Goal: Transaction & Acquisition: Purchase product/service

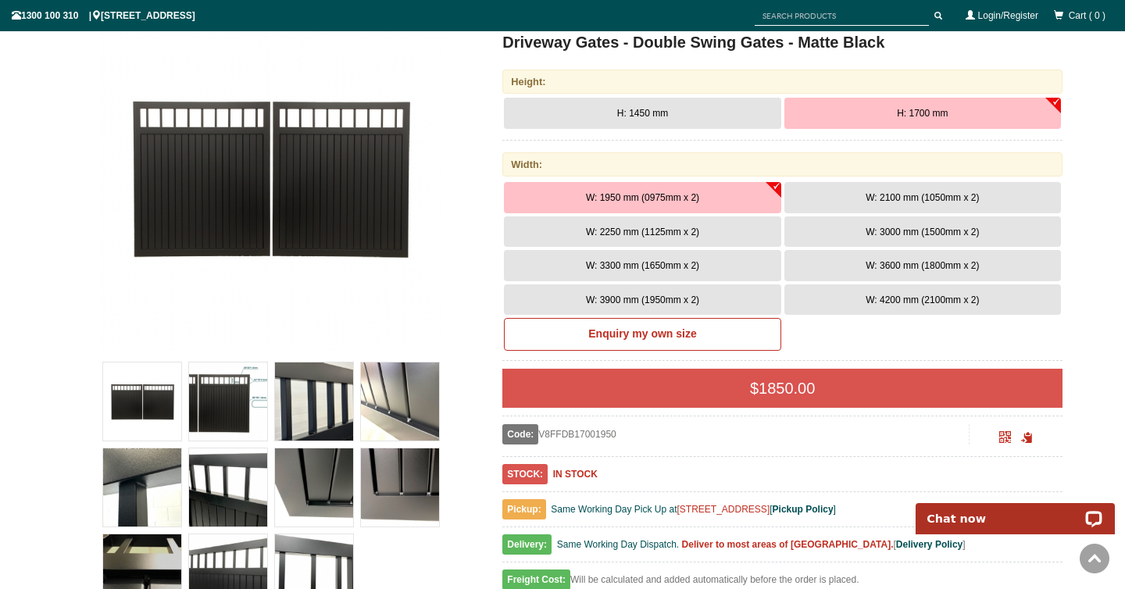
scroll to position [275, 0]
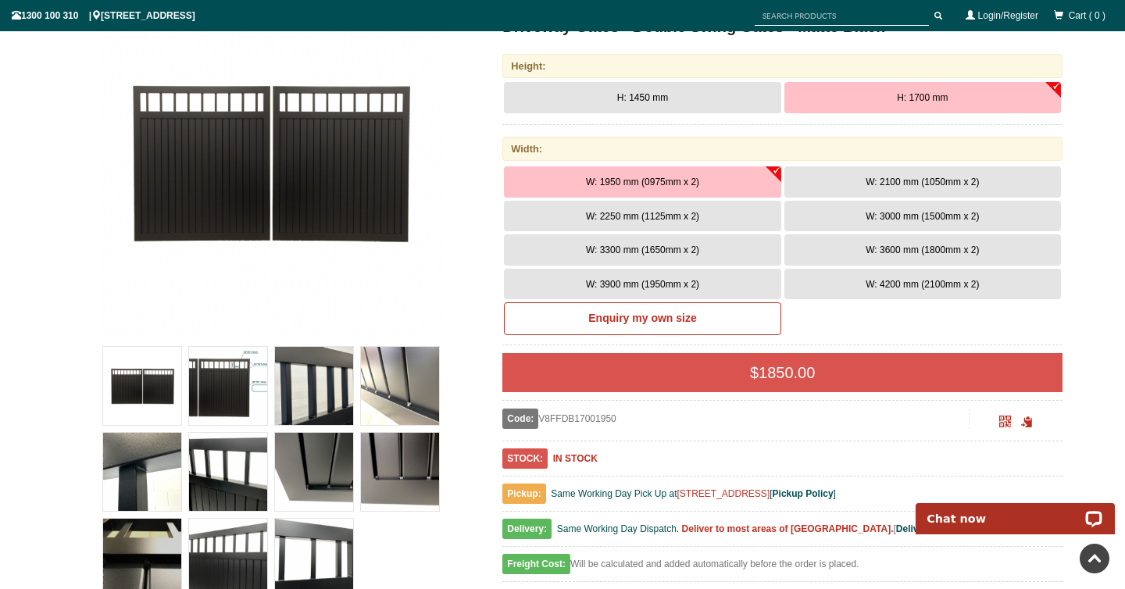
click at [230, 407] on img at bounding box center [228, 386] width 78 height 78
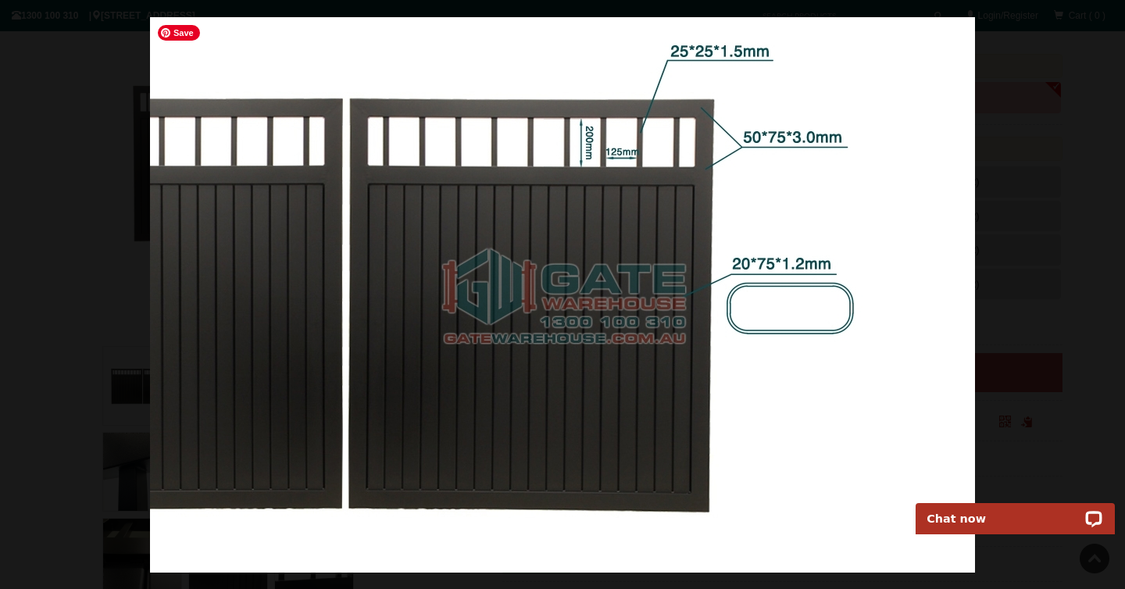
click at [311, 402] on img at bounding box center [562, 295] width 825 height 556
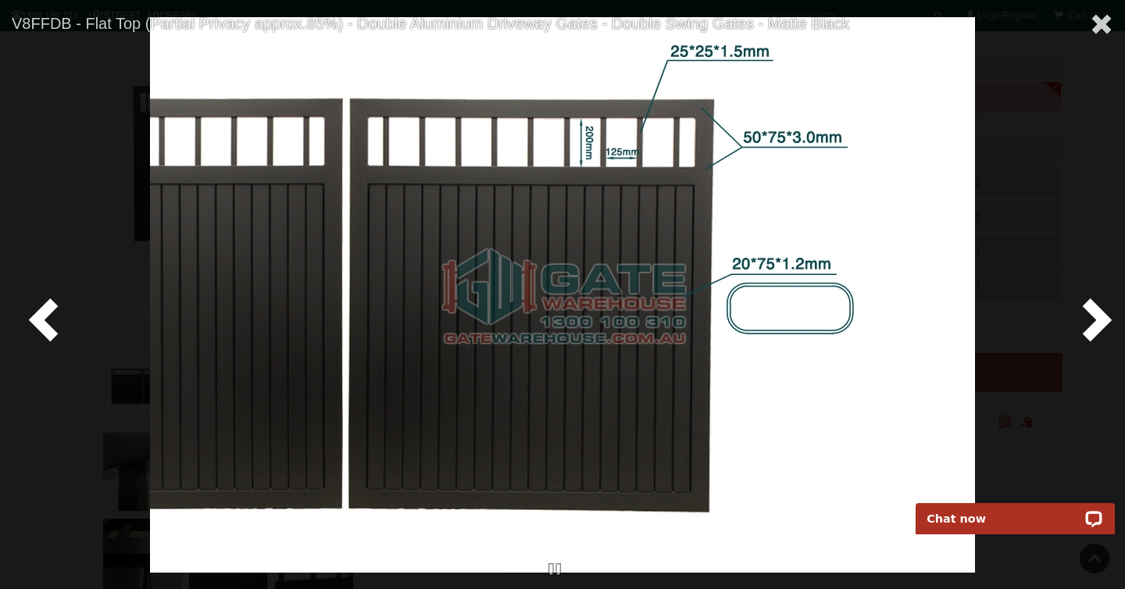
click at [1099, 317] on span at bounding box center [1094, 318] width 47 height 47
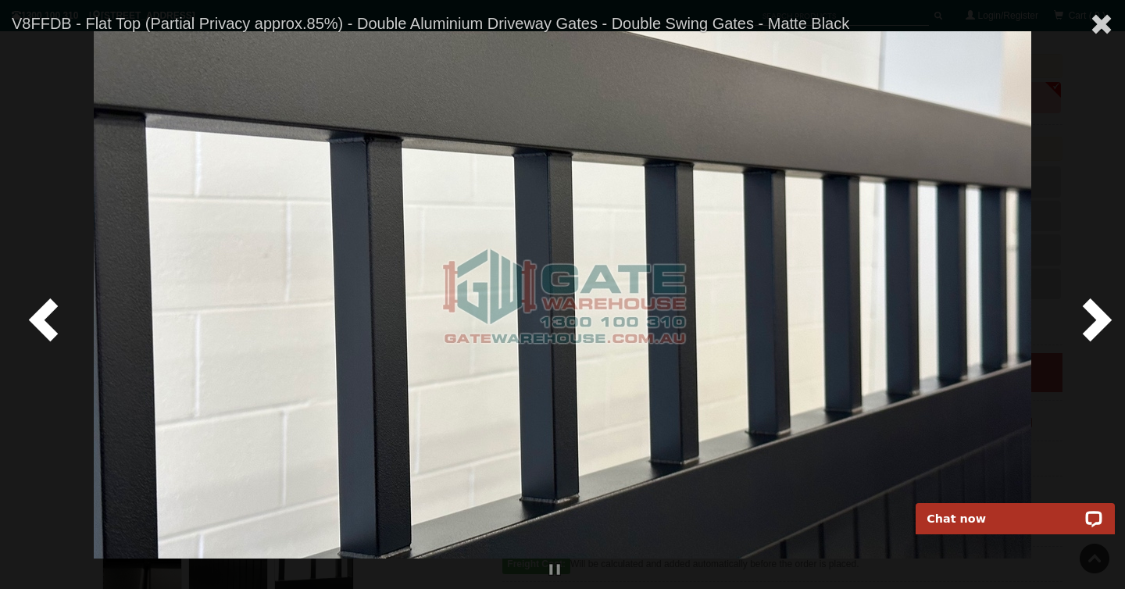
click at [1099, 316] on span at bounding box center [1094, 318] width 47 height 47
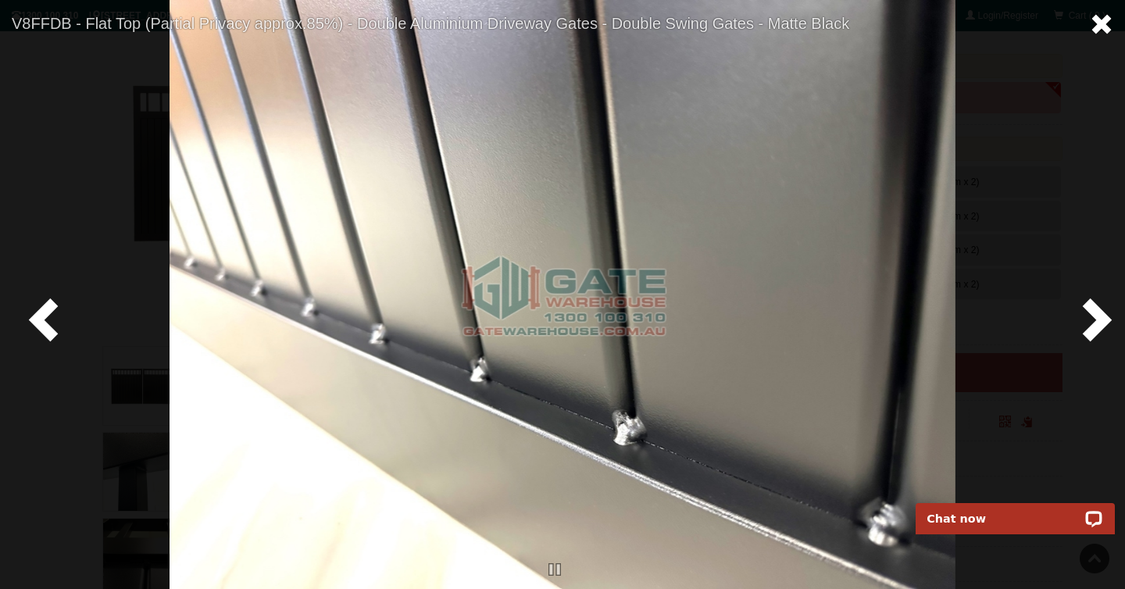
click at [1087, 24] on link at bounding box center [1101, 25] width 47 height 51
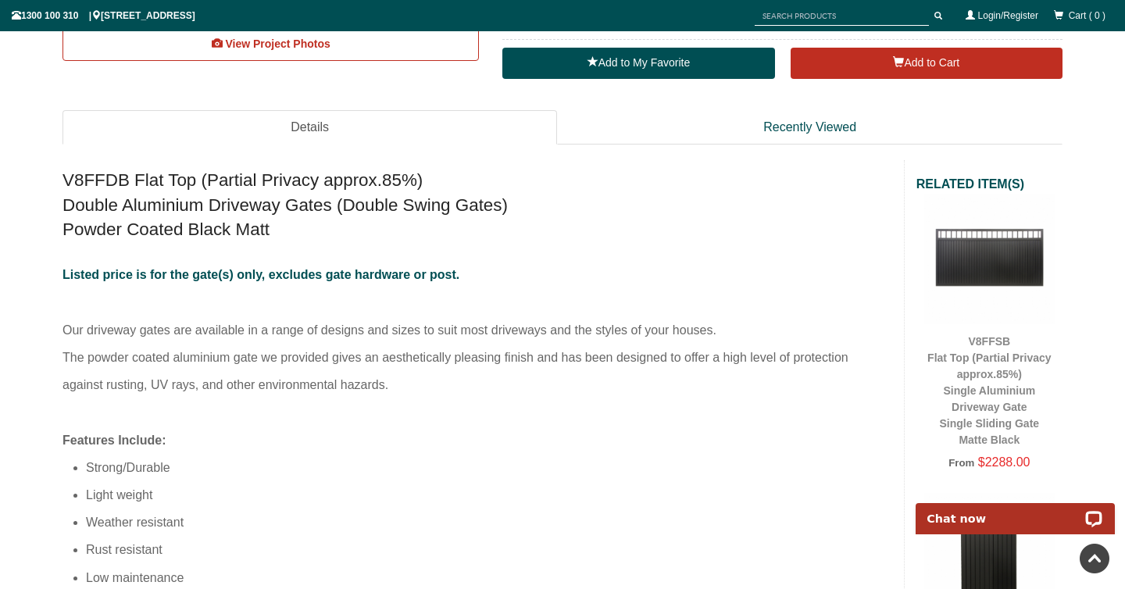
scroll to position [859, 0]
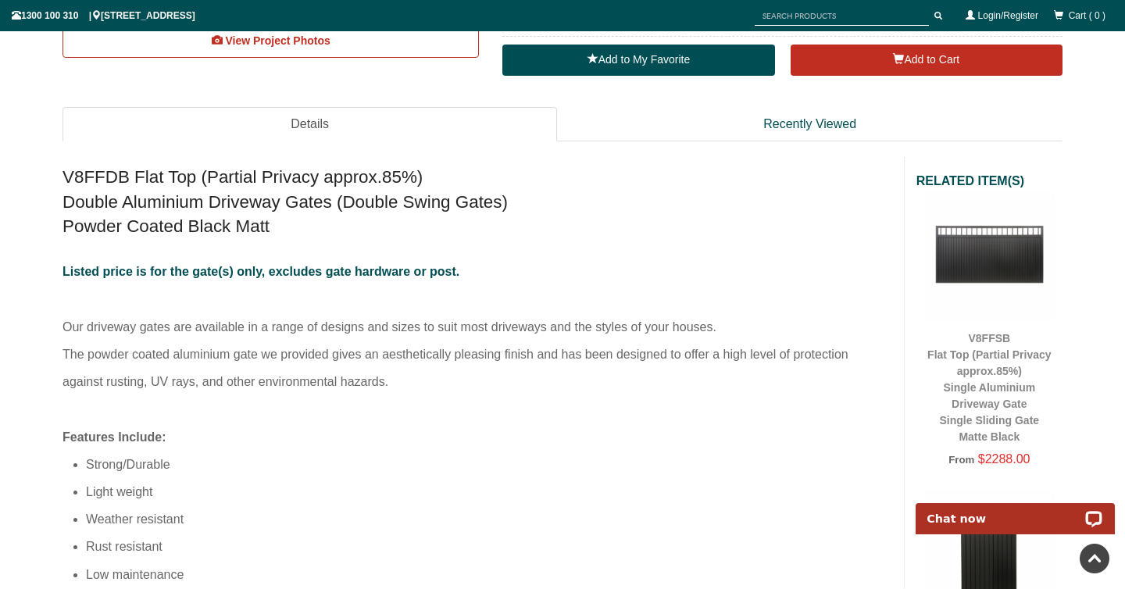
drag, startPoint x: 288, startPoint y: 262, endPoint x: 381, endPoint y: 380, distance: 150.7
click at [381, 380] on p "Listed price is for the gate(s) only, excludes gate hardware or post. Our drive…" at bounding box center [478, 340] width 830 height 165
click at [381, 381] on p "Listed price is for the gate(s) only, excludes gate hardware or post. Our drive…" at bounding box center [478, 340] width 830 height 165
drag, startPoint x: 381, startPoint y: 381, endPoint x: 236, endPoint y: 172, distance: 254.3
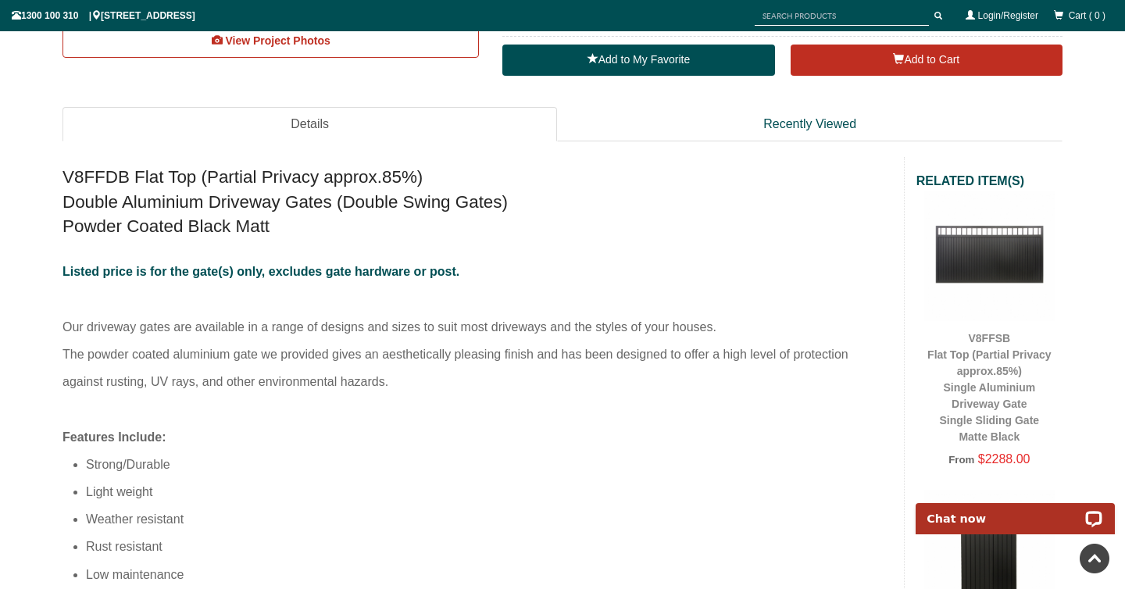
click at [236, 172] on h2 "V8FFDB Flat Top (Partial Privacy approx.85%) Double Aluminium Driveway Gates (D…" at bounding box center [478, 201] width 830 height 73
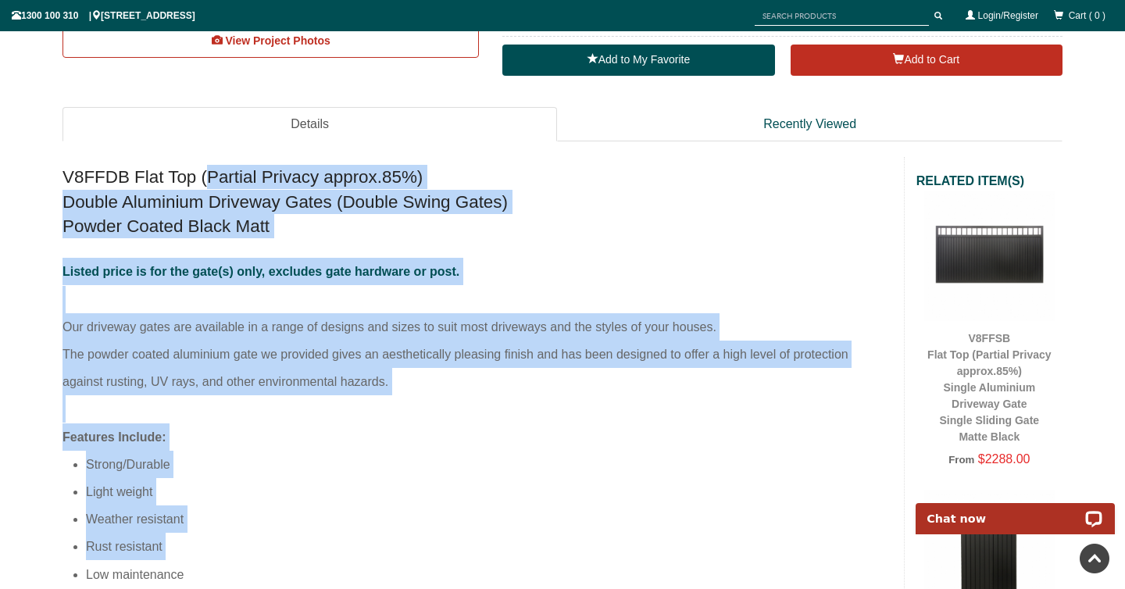
drag, startPoint x: 236, startPoint y: 172, endPoint x: 607, endPoint y: 550, distance: 529.9
click at [606, 550] on li "Rust resistant" at bounding box center [489, 546] width 806 height 27
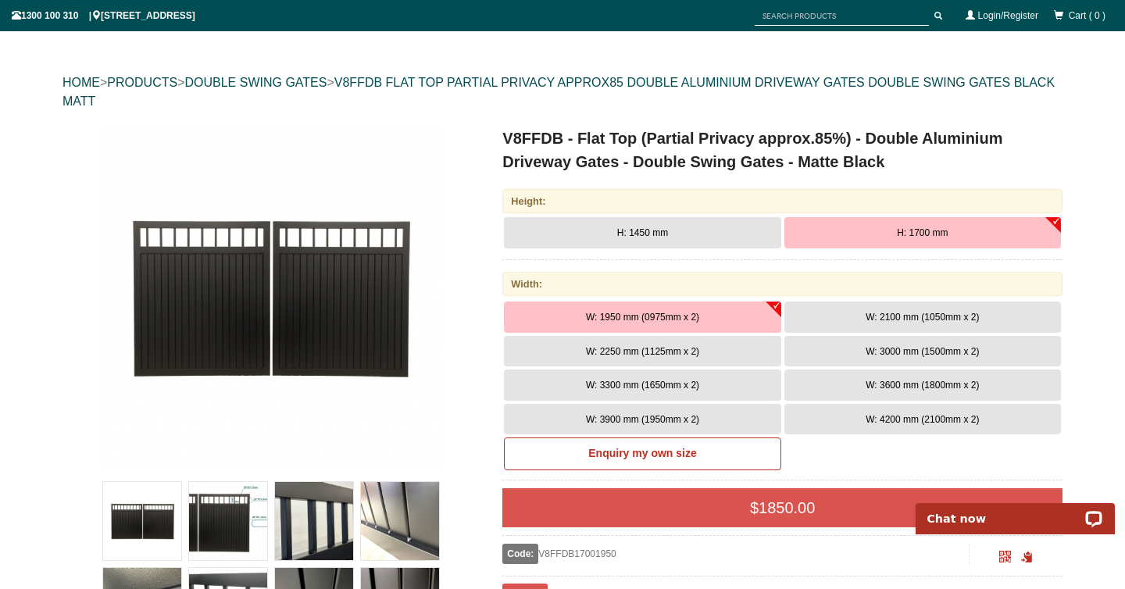
scroll to position [165, 0]
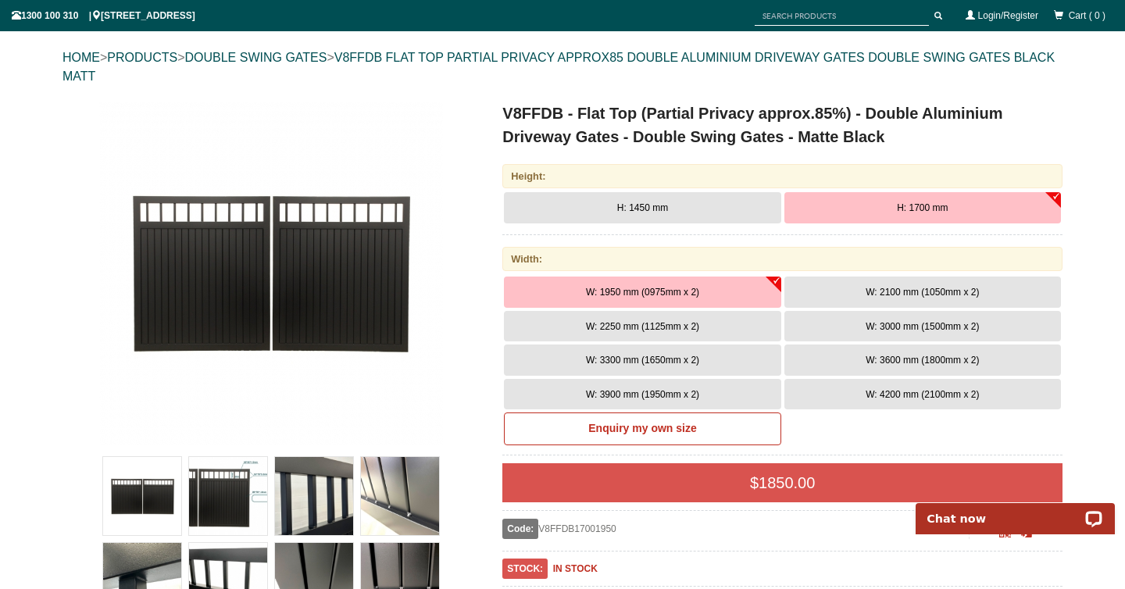
click at [645, 198] on button "H: 1450 mm" at bounding box center [642, 207] width 277 height 31
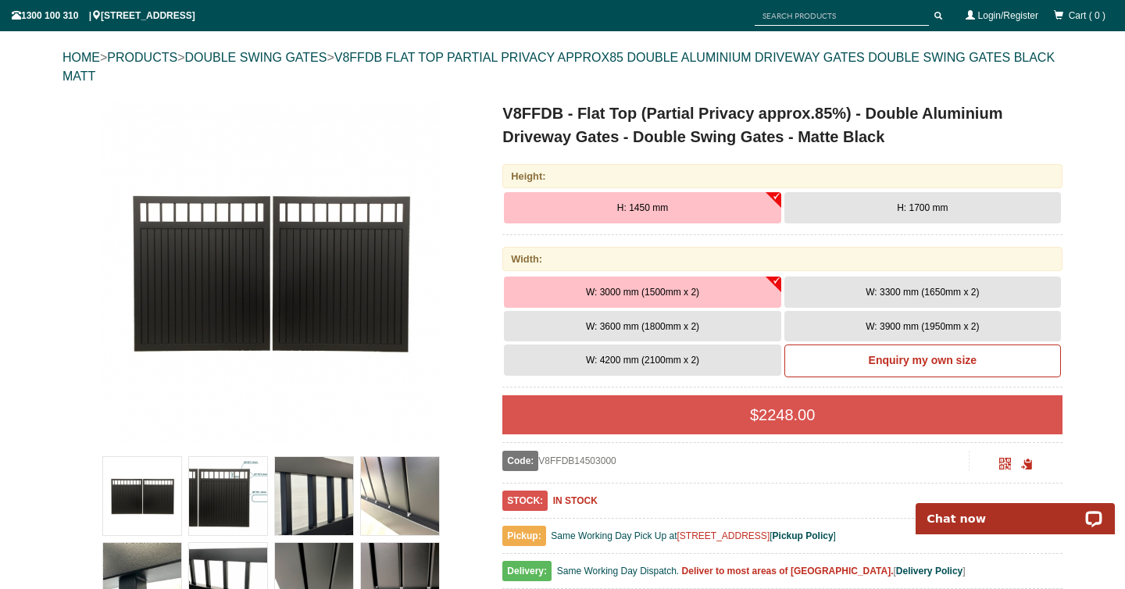
click at [812, 291] on button "W: 3300 mm (1650mm x 2)" at bounding box center [923, 292] width 277 height 31
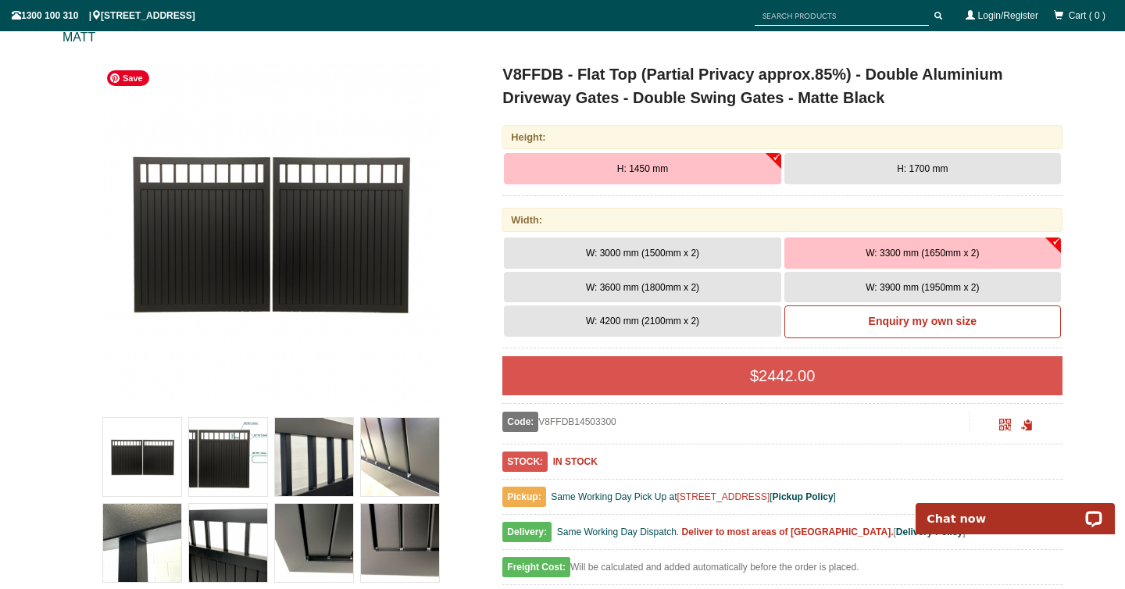
scroll to position [0, 0]
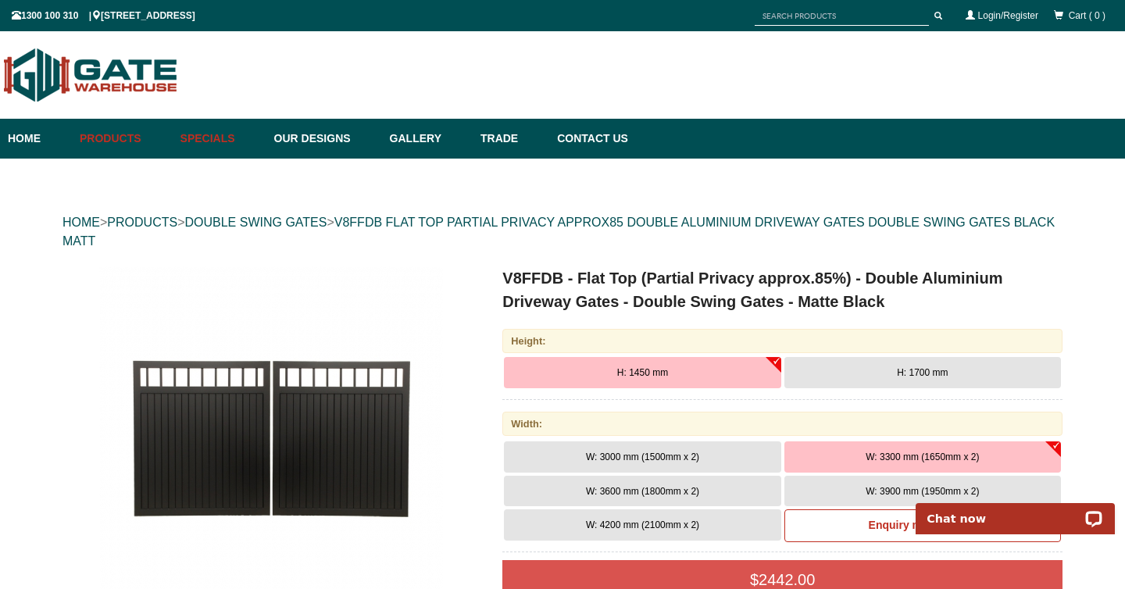
click at [179, 141] on link "Specials" at bounding box center [220, 139] width 94 height 40
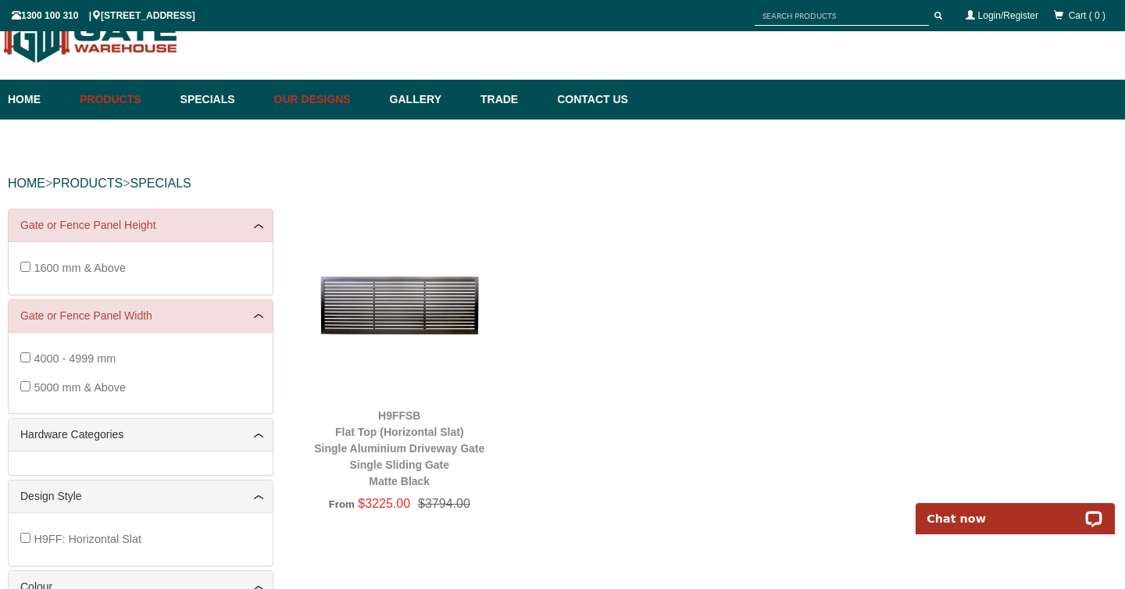
click at [277, 98] on link "Our Designs" at bounding box center [324, 100] width 116 height 40
